Goal: Check status: Check status

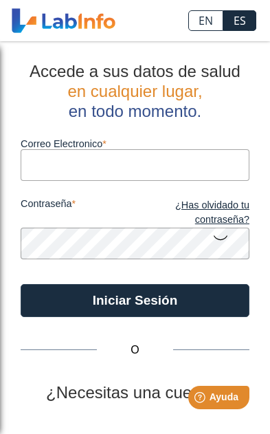
click at [220, 160] on input "Correo Electronico" at bounding box center [135, 164] width 229 height 31
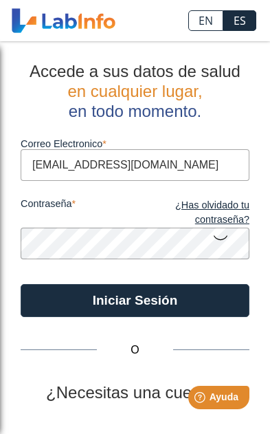
type input "[EMAIL_ADDRESS][DOMAIN_NAME]"
click at [135, 300] on button "Iniciar Sesión" at bounding box center [135, 300] width 229 height 33
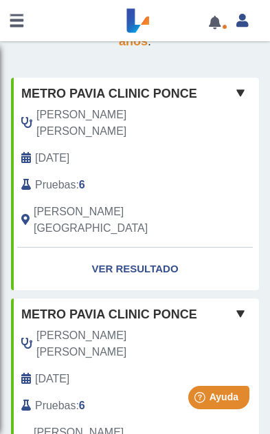
scroll to position [83, 0]
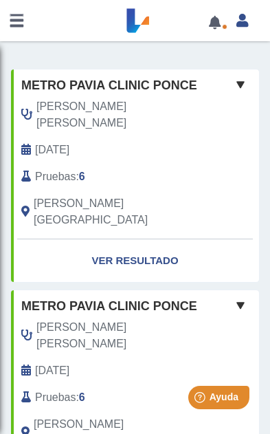
click at [159, 239] on link "Ver Resultado" at bounding box center [135, 260] width 248 height 43
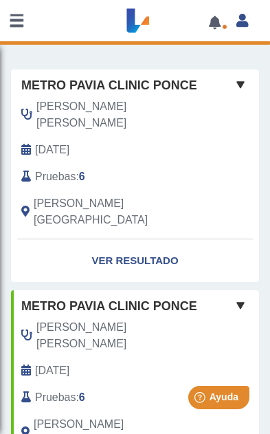
click at [158, 239] on link "Ver Resultado" at bounding box center [135, 260] width 248 height 43
click at [151, 239] on link "Ver Resultado" at bounding box center [135, 260] width 248 height 43
click at [163, 239] on link "Ver Resultado" at bounding box center [135, 260] width 248 height 43
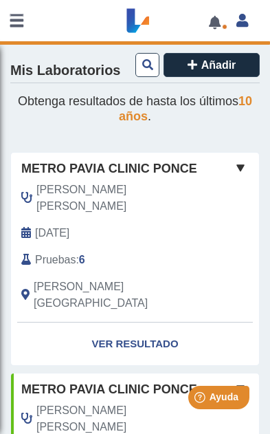
scroll to position [0, 0]
click at [177, 172] on span "Metro Pavia Clinic Ponce" at bounding box center [109, 169] width 176 height 19
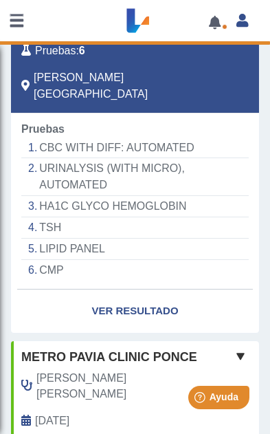
scroll to position [219, 0]
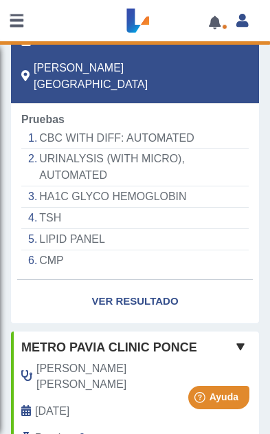
click at [147, 280] on link "Ver Resultado" at bounding box center [135, 301] width 248 height 43
click at [153, 280] on link "Ver Resultado" at bounding box center [135, 301] width 248 height 43
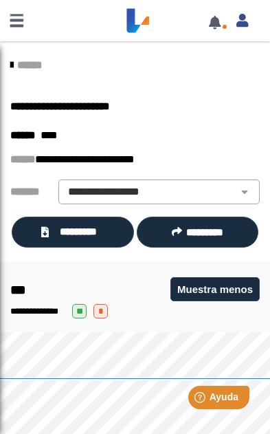
click at [84, 235] on span "*********" at bounding box center [78, 231] width 51 height 15
